Goal: Contribute content

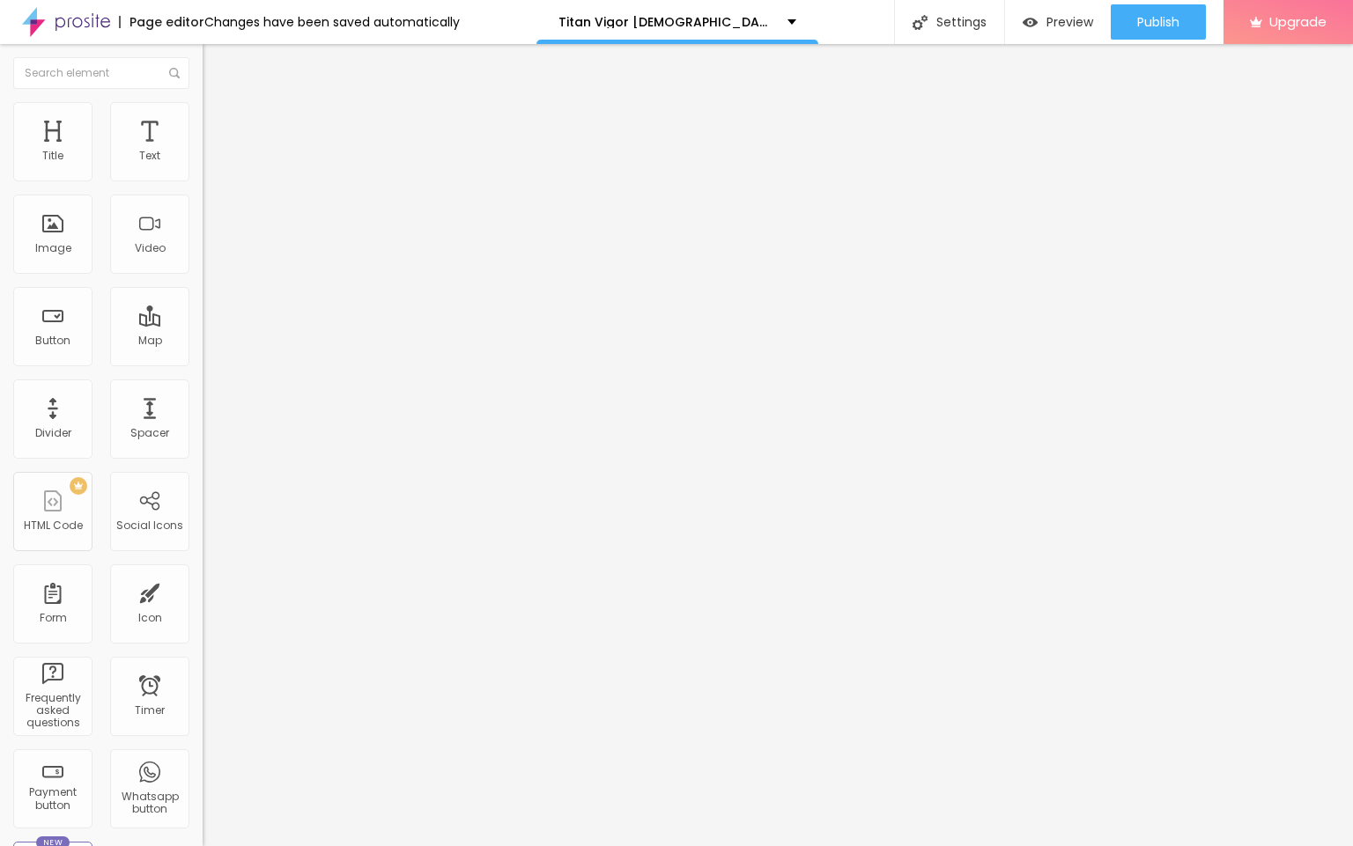
click at [218, 119] on span "Advanced" at bounding box center [246, 114] width 57 height 15
click at [203, 53] on button "Edit Text" at bounding box center [304, 64] width 203 height 41
click at [59, 255] on div "Image" at bounding box center [53, 248] width 36 height 12
click at [58, 255] on div "Image" at bounding box center [53, 248] width 36 height 12
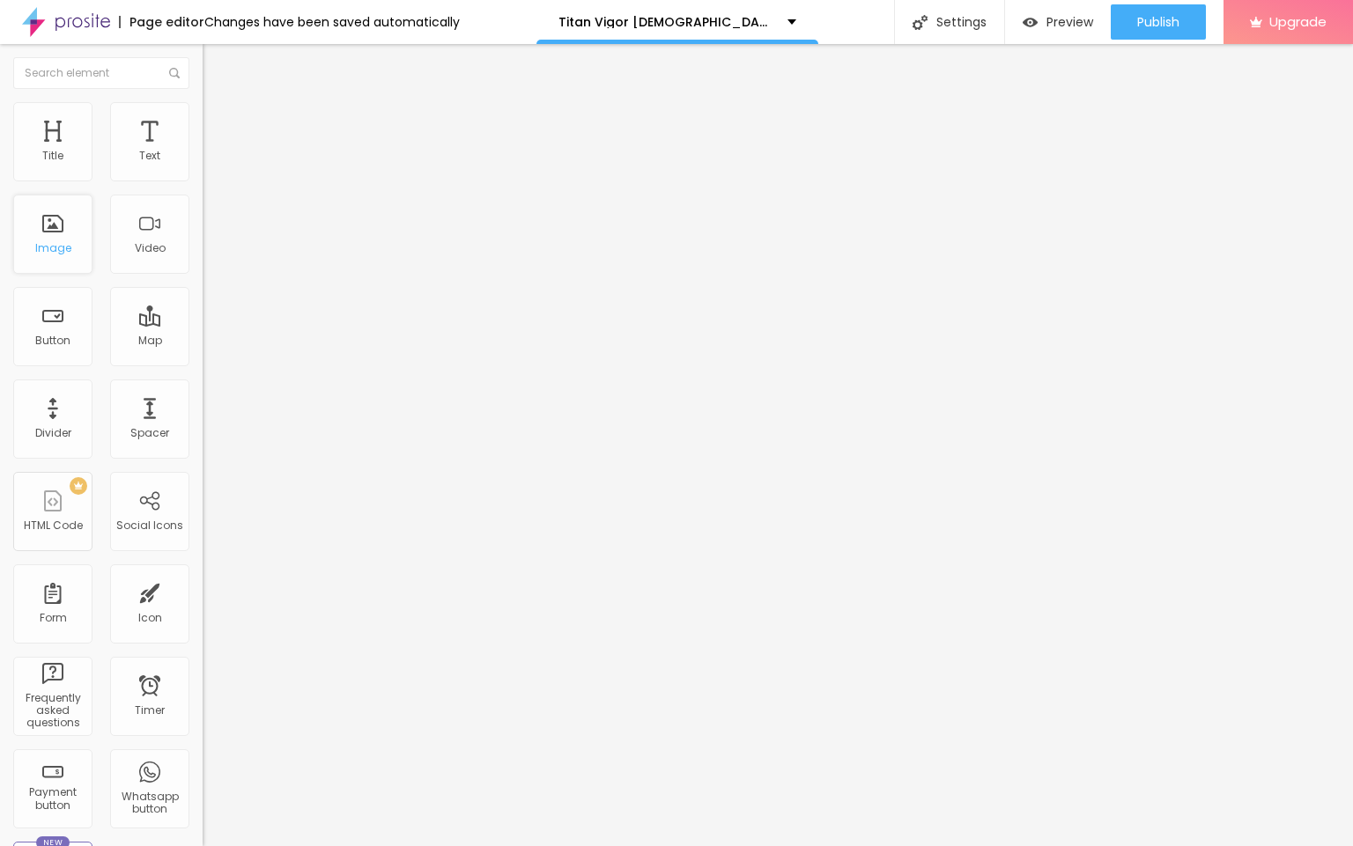
click at [58, 255] on div "Image" at bounding box center [53, 248] width 36 height 12
click at [203, 120] on img at bounding box center [211, 128] width 16 height 16
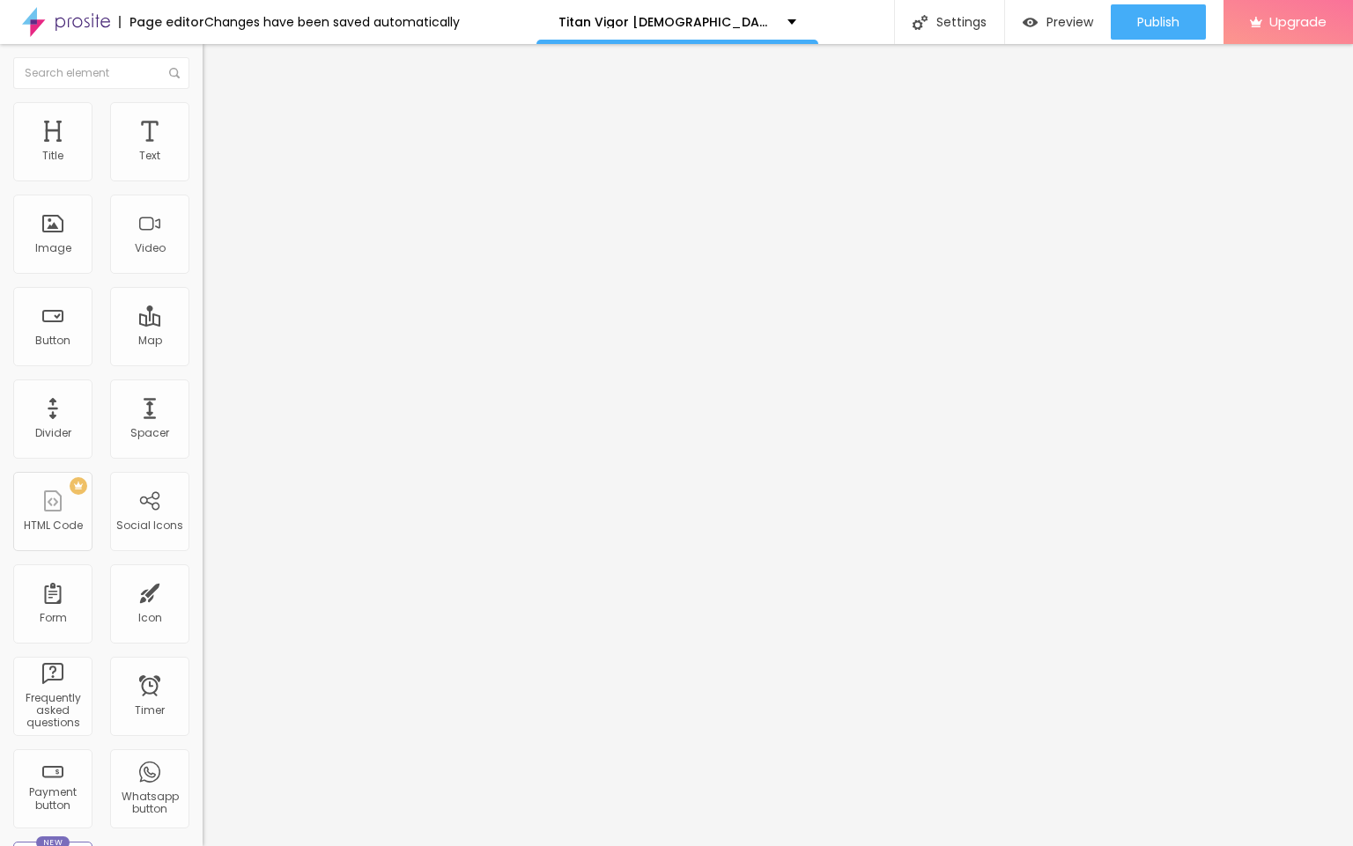
click at [218, 122] on span "Style" at bounding box center [231, 114] width 26 height 15
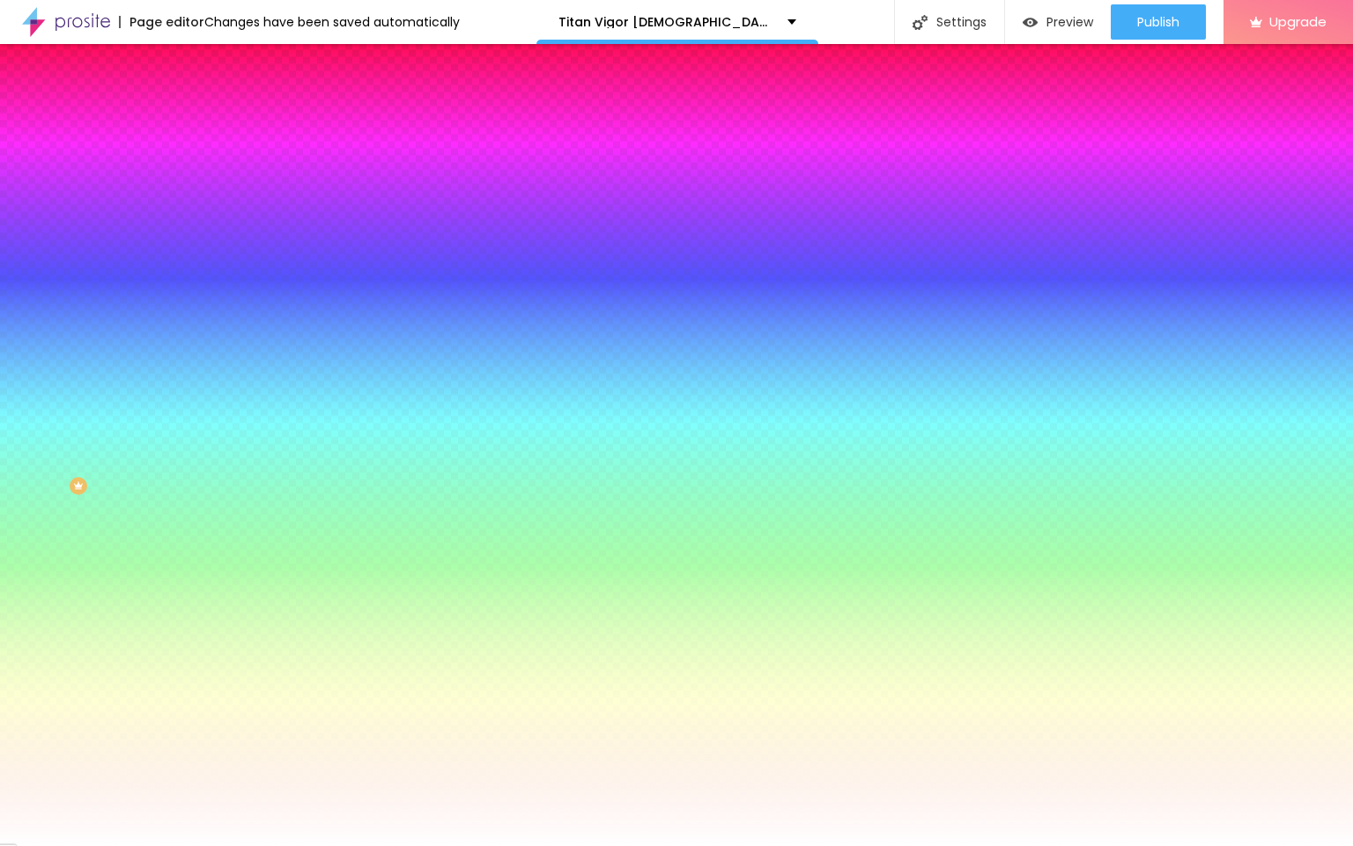
click at [203, 162] on span "Change image" at bounding box center [250, 154] width 94 height 15
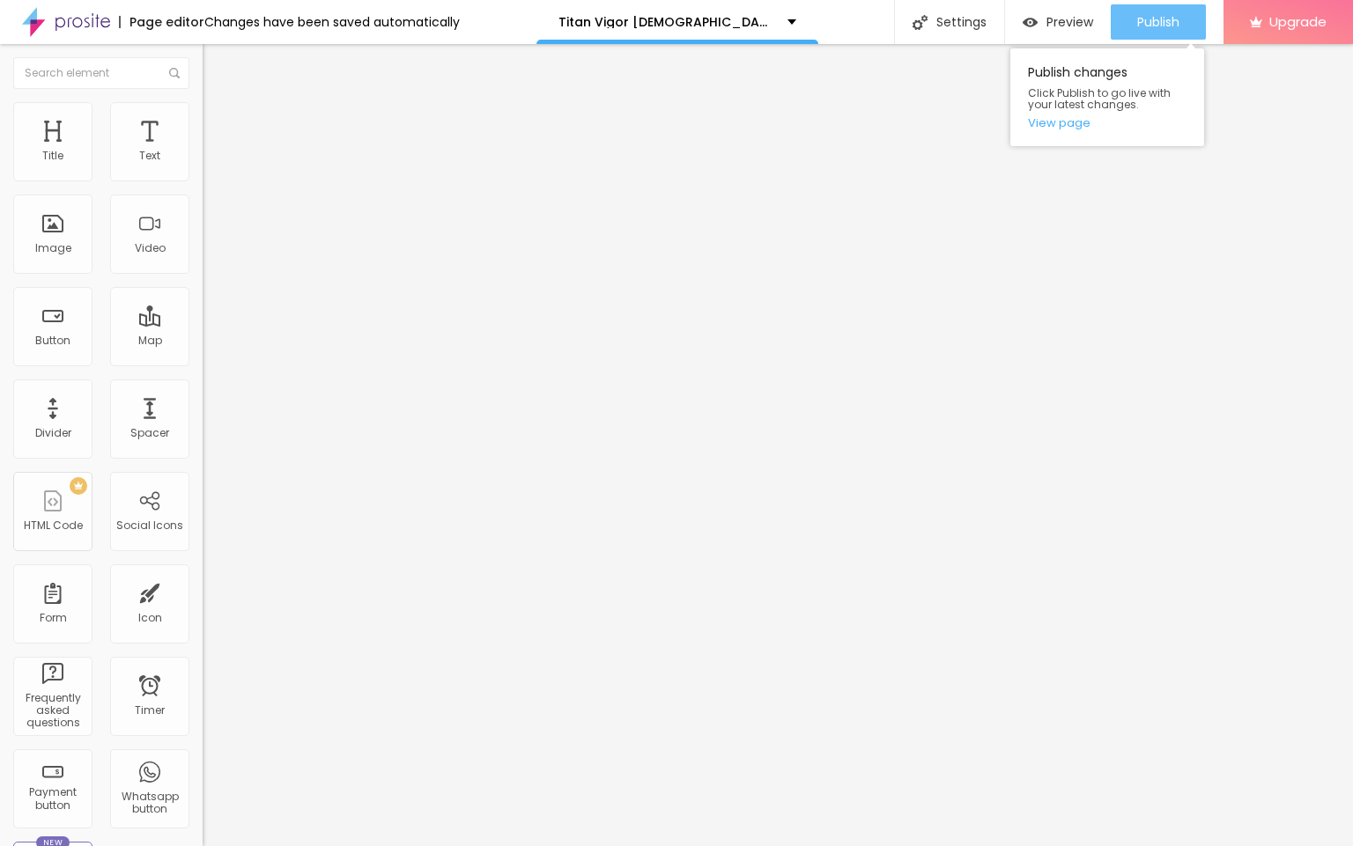
click at [1163, 17] on span "Publish" at bounding box center [1158, 22] width 42 height 14
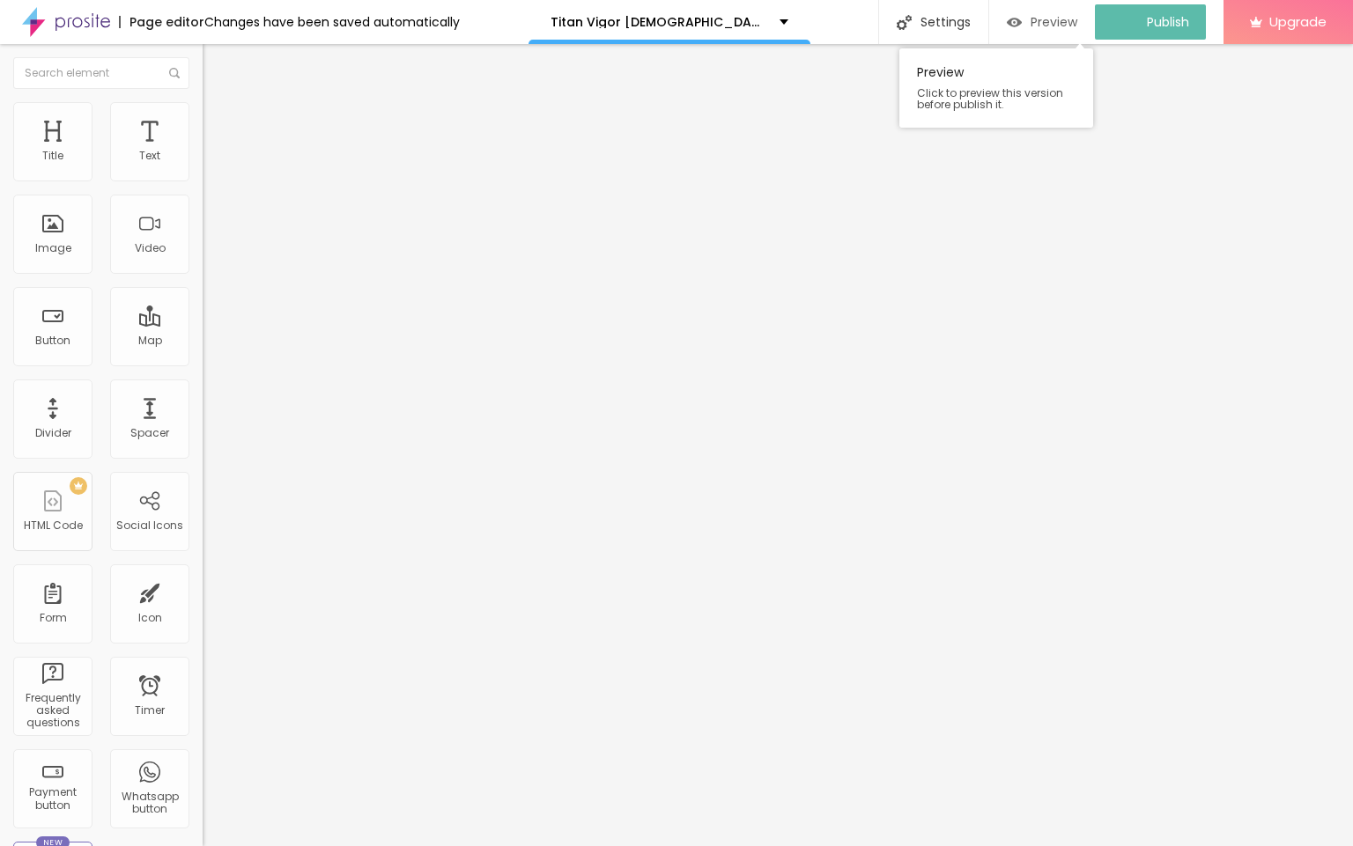
click at [1057, 22] on span "Preview" at bounding box center [1053, 22] width 47 height 14
